Goal: Information Seeking & Learning: Learn about a topic

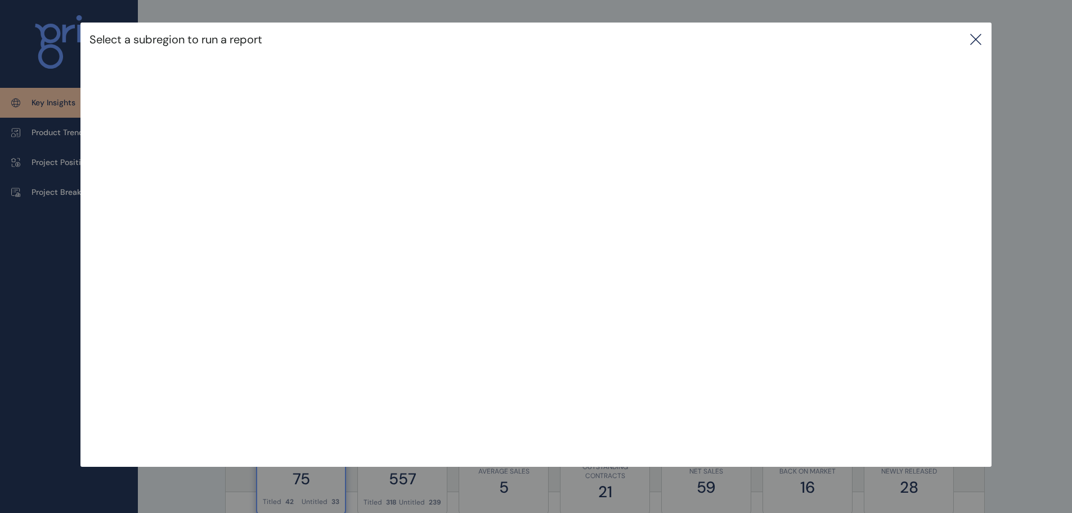
click at [983, 38] on icon at bounding box center [976, 40] width 14 height 14
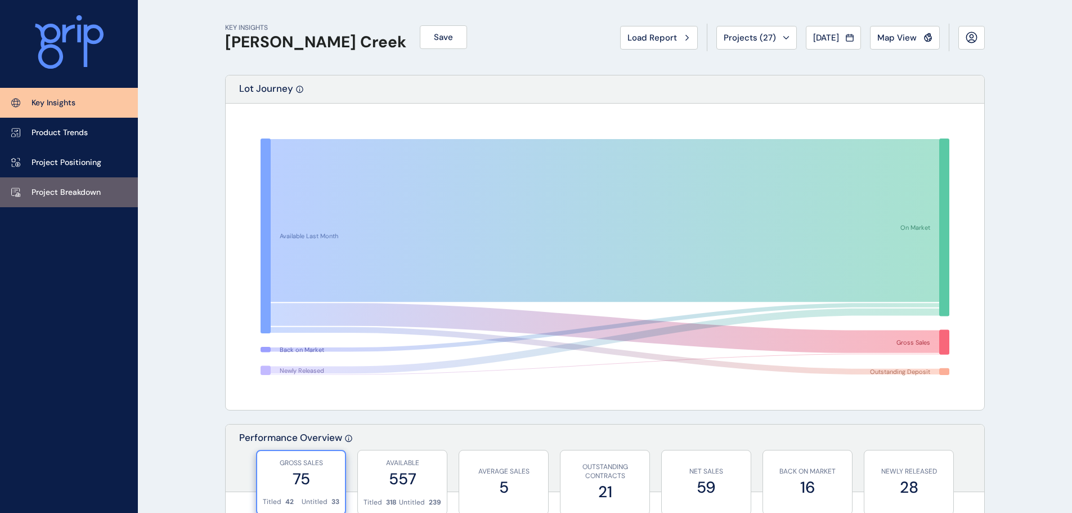
click at [77, 191] on p "Project Breakdown" at bounding box center [66, 192] width 69 height 11
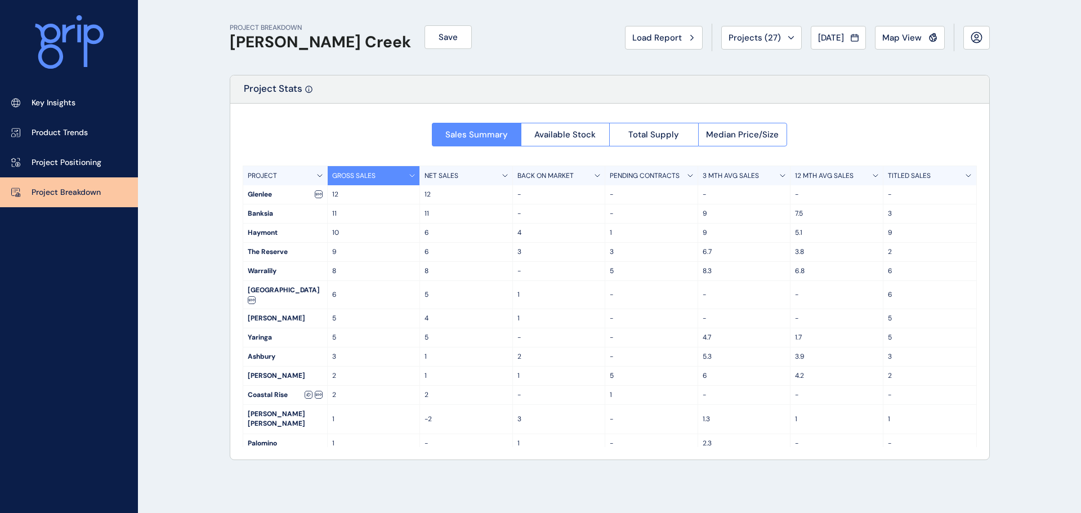
click at [405, 173] on div "GROSS SALES" at bounding box center [374, 175] width 93 height 19
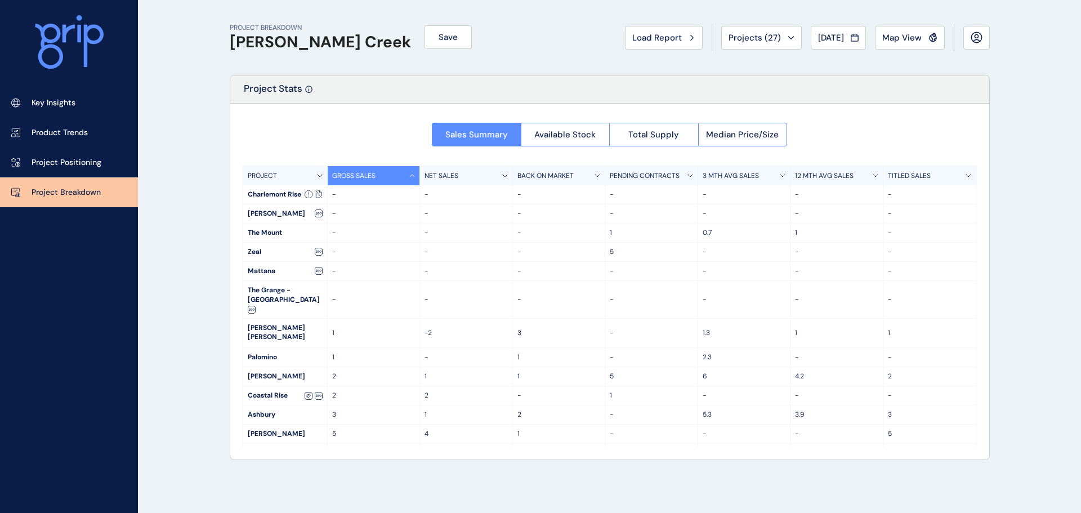
click at [405, 173] on div "GROSS SALES" at bounding box center [374, 175] width 93 height 19
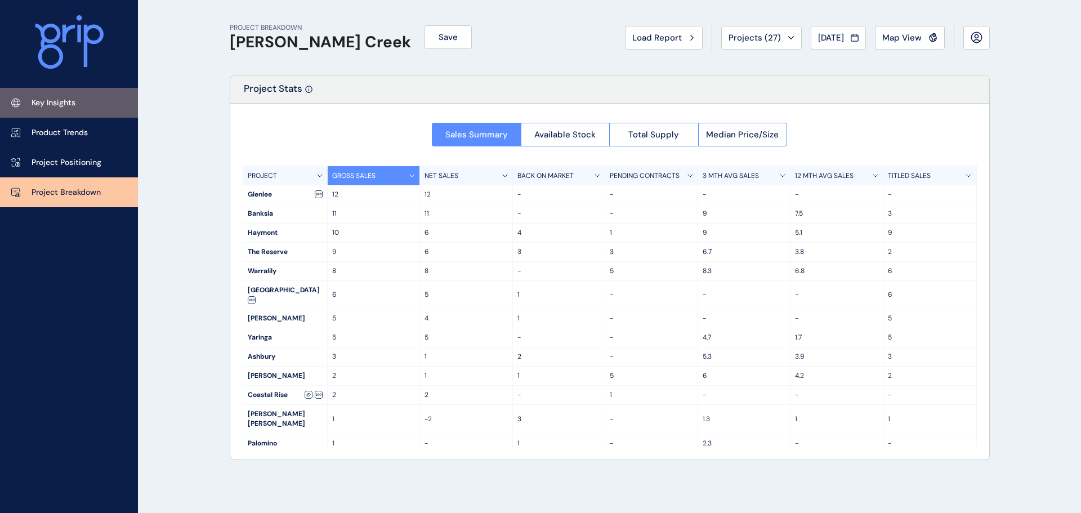
click at [79, 95] on link "Key Insights" at bounding box center [69, 103] width 138 height 30
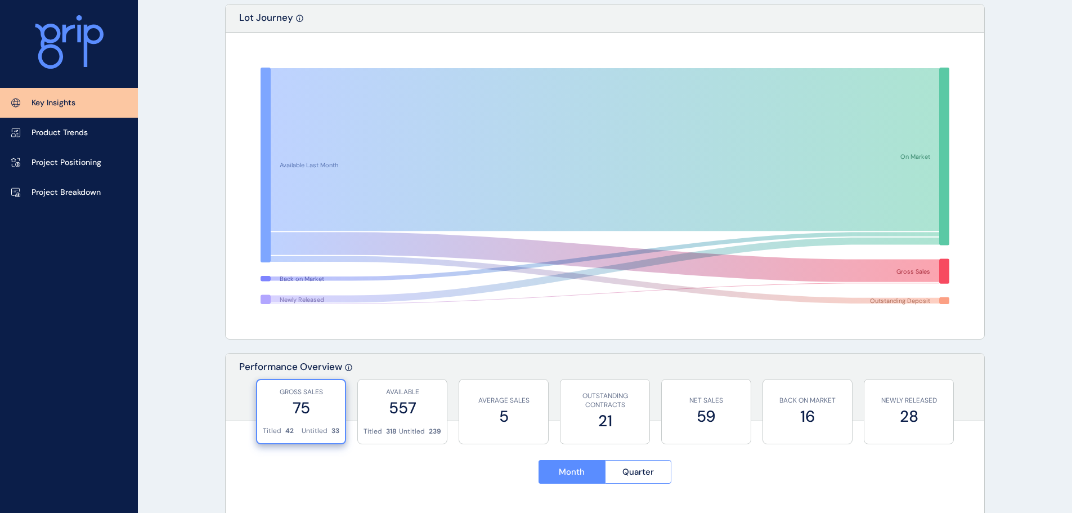
scroll to position [169, 0]
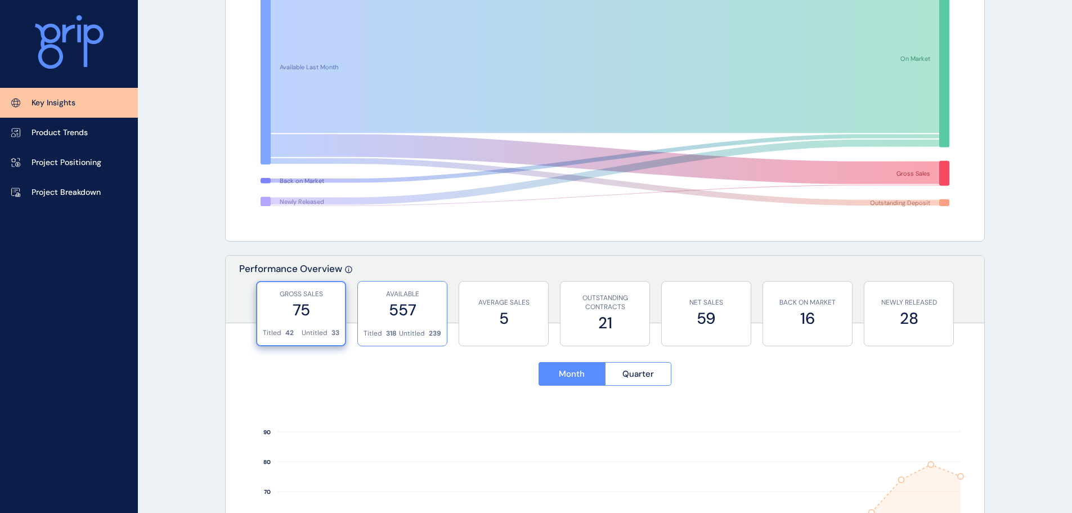
click at [368, 326] on div "AVAILABLE 557" at bounding box center [403, 304] width 78 height 47
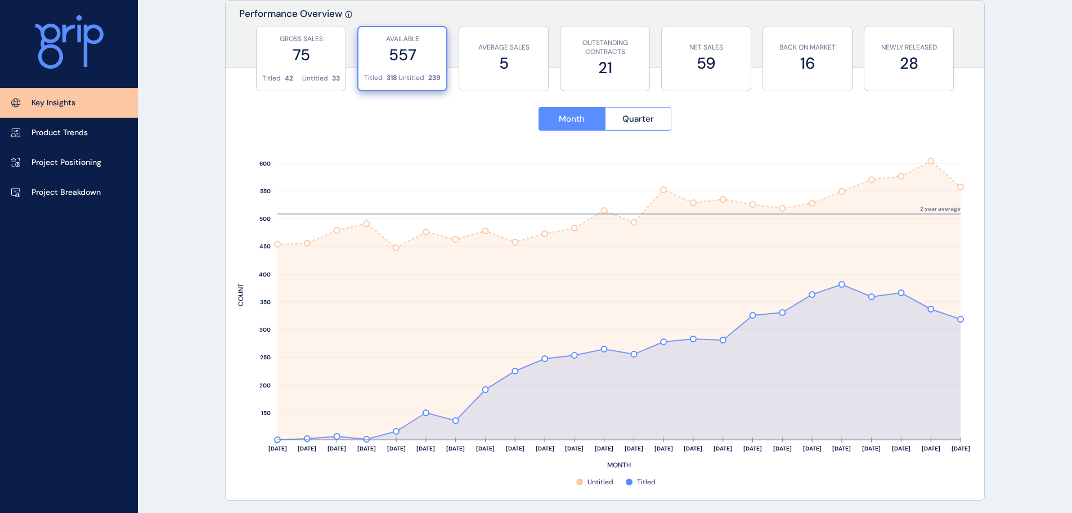
scroll to position [563, 0]
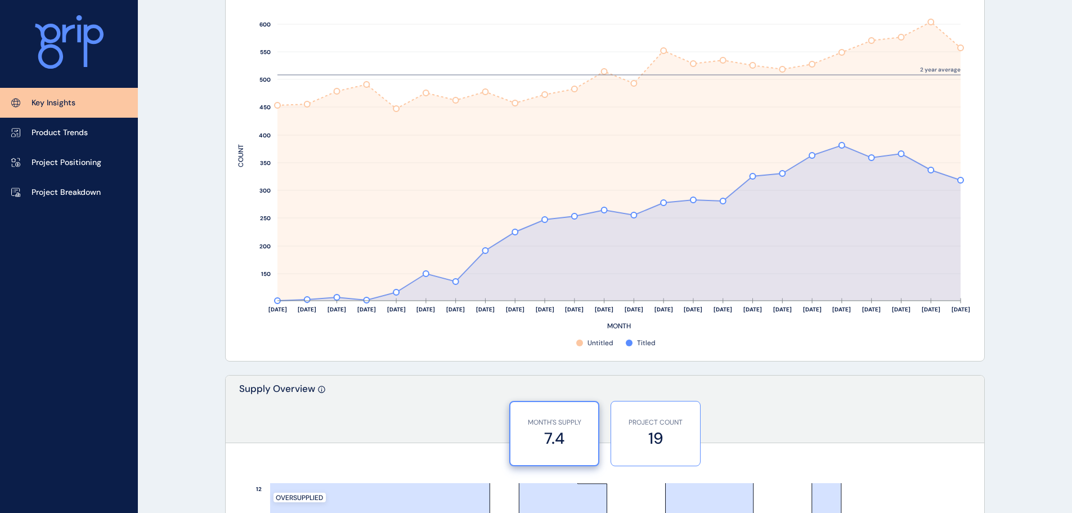
click at [668, 443] on label "19" at bounding box center [656, 438] width 78 height 22
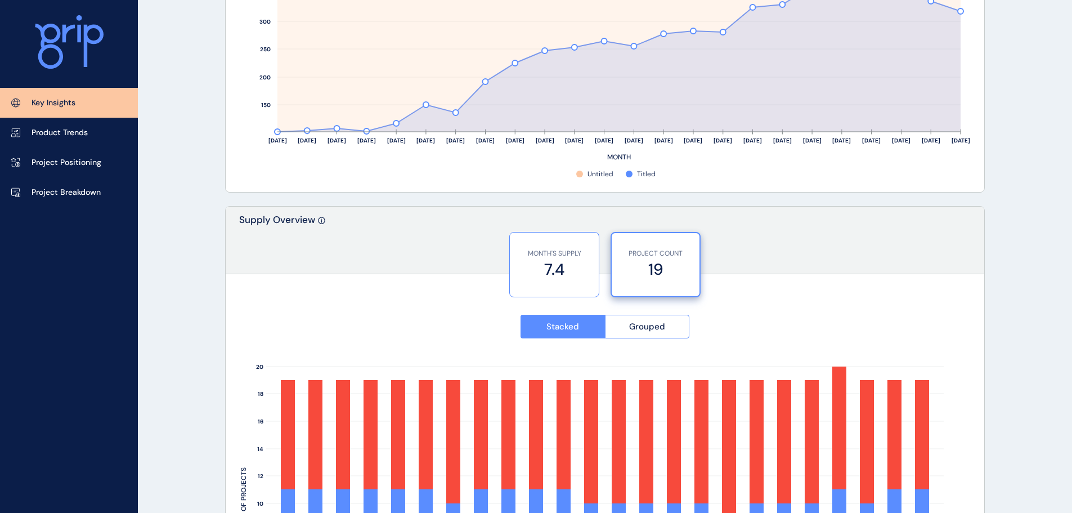
click at [560, 265] on label "7.4" at bounding box center [555, 269] width 78 height 22
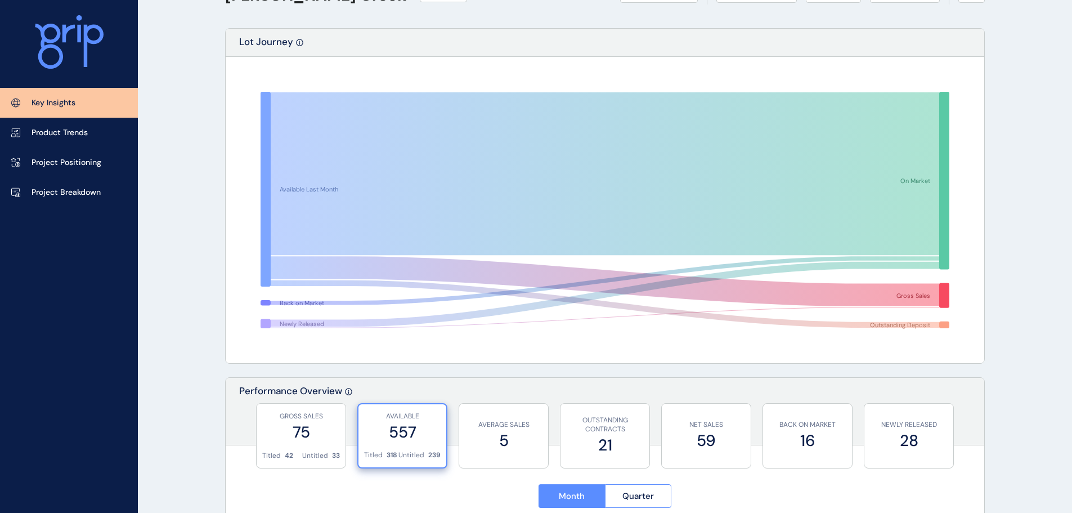
scroll to position [0, 0]
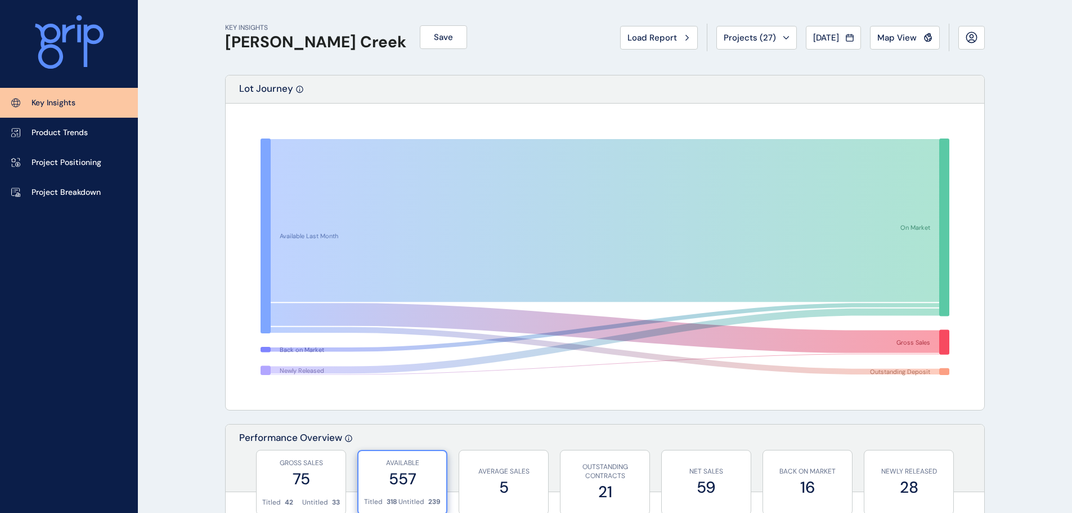
click at [921, 66] on div "KEY INSIGHTS [PERSON_NAME][GEOGRAPHIC_DATA] Save Load Report Projects ( 27 ) [D…" at bounding box center [605, 37] width 760 height 75
click at [88, 122] on link "Product Trends" at bounding box center [69, 133] width 138 height 30
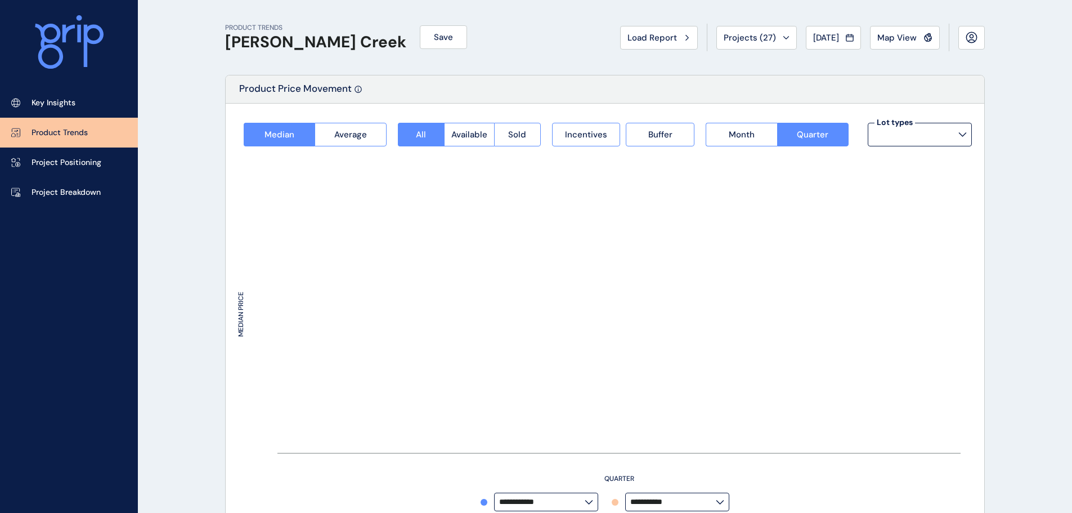
type input "**********"
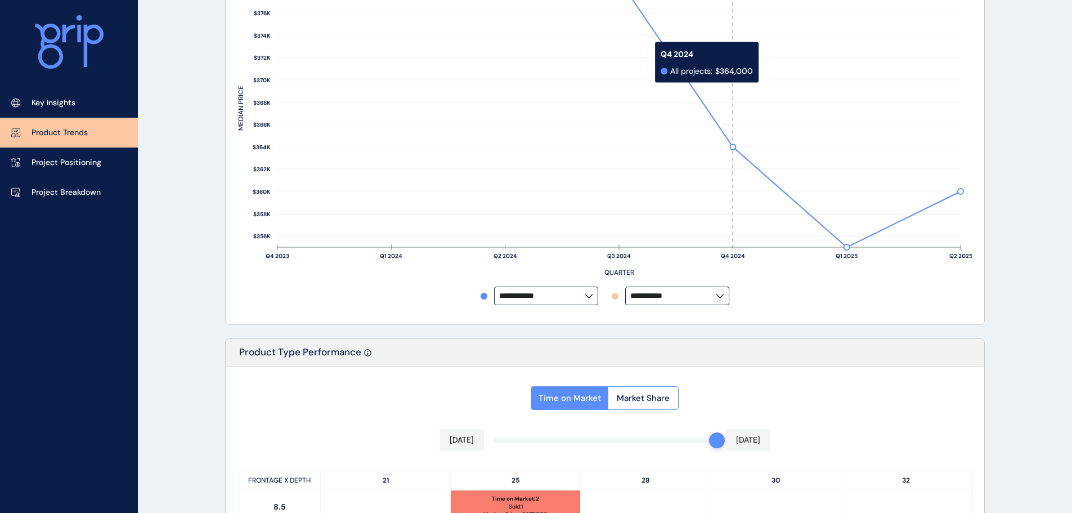
scroll to position [394, 0]
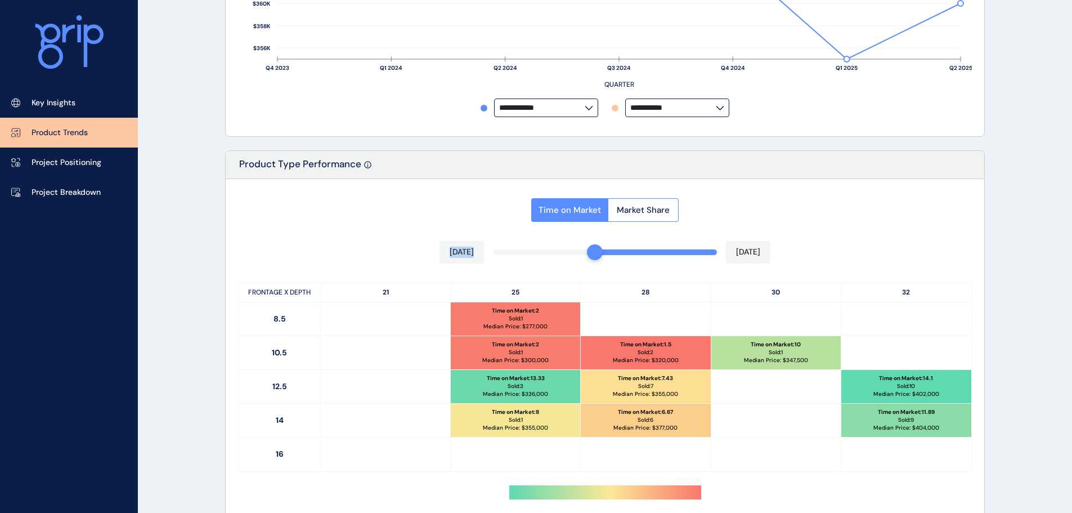
drag, startPoint x: 710, startPoint y: 252, endPoint x: 593, endPoint y: 252, distance: 117.1
click at [593, 252] on div "Time on Market Market Share [DATE] [DATE] FRONTAGE X DEPTH 21 25 28 30 32 8.5 T…" at bounding box center [605, 357] width 759 height 356
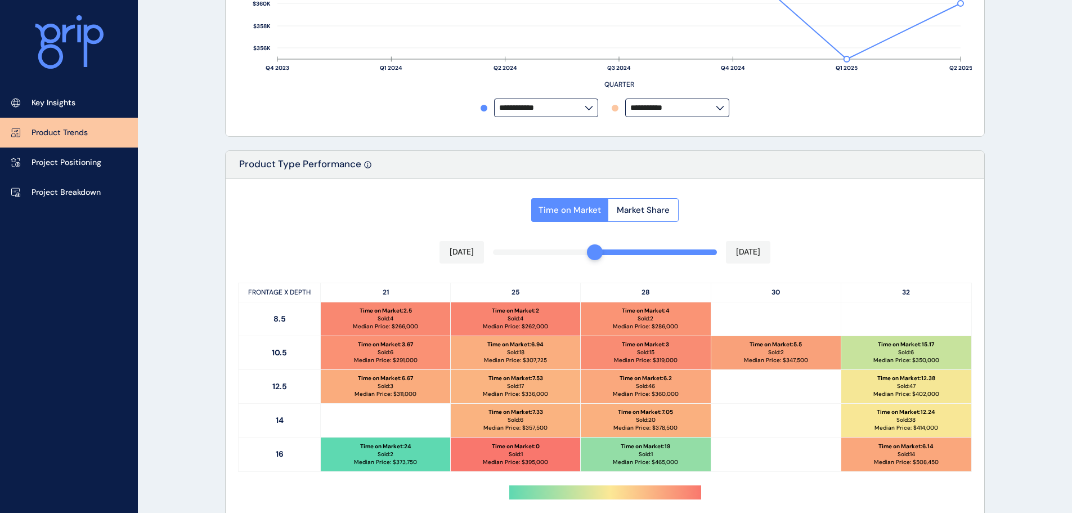
click at [382, 387] on p "Sold: 3" at bounding box center [386, 386] width 16 height 8
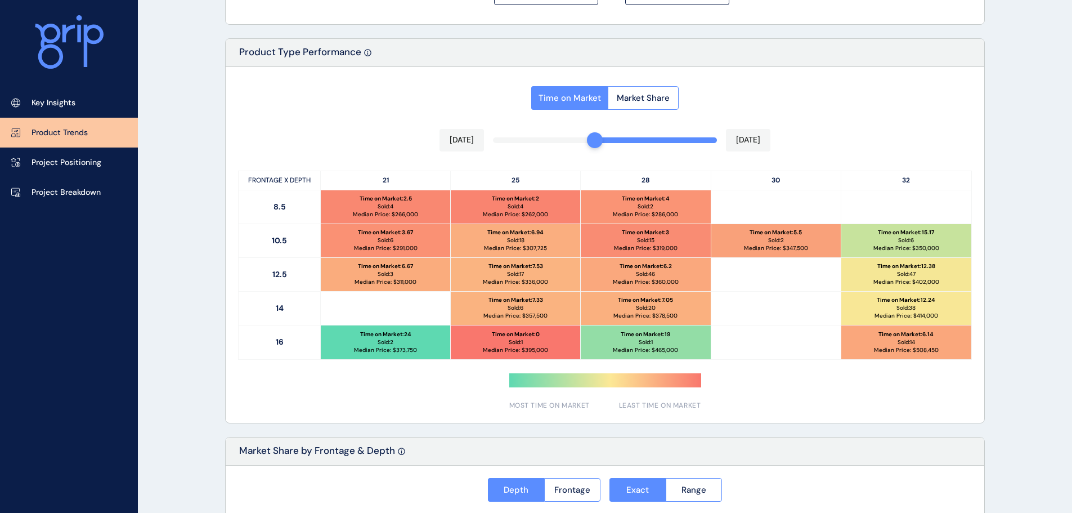
scroll to position [507, 0]
click at [413, 208] on div "Time on Market : 2.5 Sold: 4 Median Price: $ 266,000" at bounding box center [385, 206] width 129 height 33
click at [523, 291] on div "Time on Market : 7.33 Sold: 6 Median Price: $ 357,500" at bounding box center [515, 307] width 129 height 33
click at [589, 256] on div "Time on Market : 3 Sold: 15 Median Price: $ 319,000" at bounding box center [645, 239] width 129 height 33
click at [619, 297] on p "Time on Market : 7.05" at bounding box center [645, 300] width 55 height 8
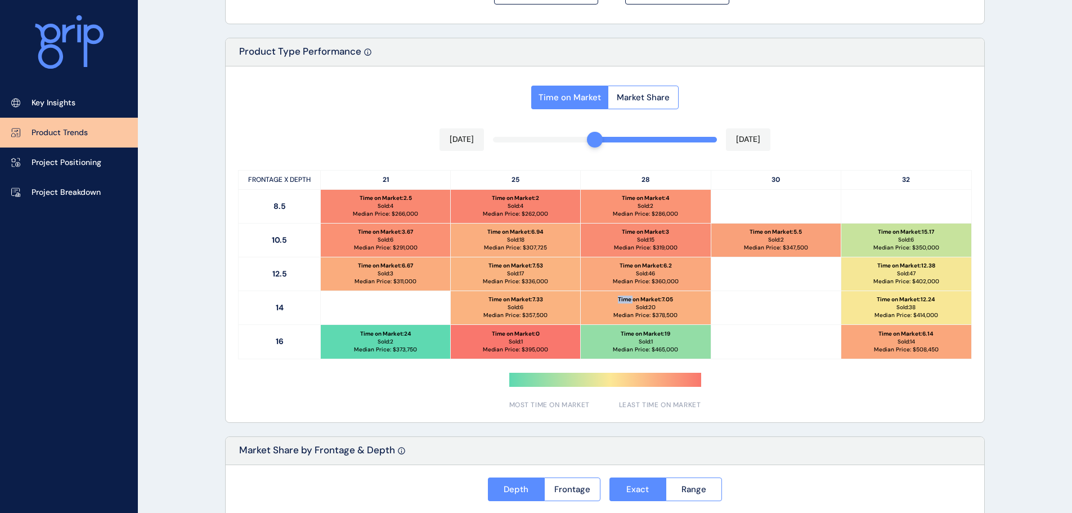
click at [619, 297] on p "Time on Market : 7.05" at bounding box center [645, 300] width 55 height 8
click at [629, 314] on p "Median Price: $ 378,500" at bounding box center [646, 315] width 64 height 8
click at [677, 342] on div "Time on Market : 19 Sold: 1 Median Price: $ 465,000" at bounding box center [645, 342] width 129 height 34
click at [700, 97] on div "Time on Market Market Share [DATE] [DATE] FRONTAGE X DEPTH 21 25 28 30 32 8.5 T…" at bounding box center [605, 244] width 759 height 356
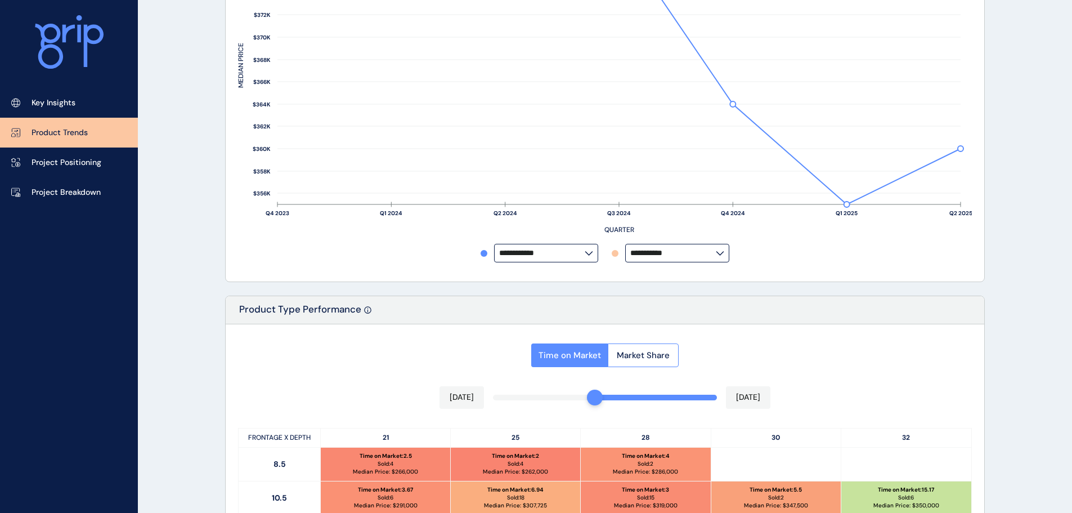
scroll to position [113, 0]
